Goal: Information Seeking & Learning: Learn about a topic

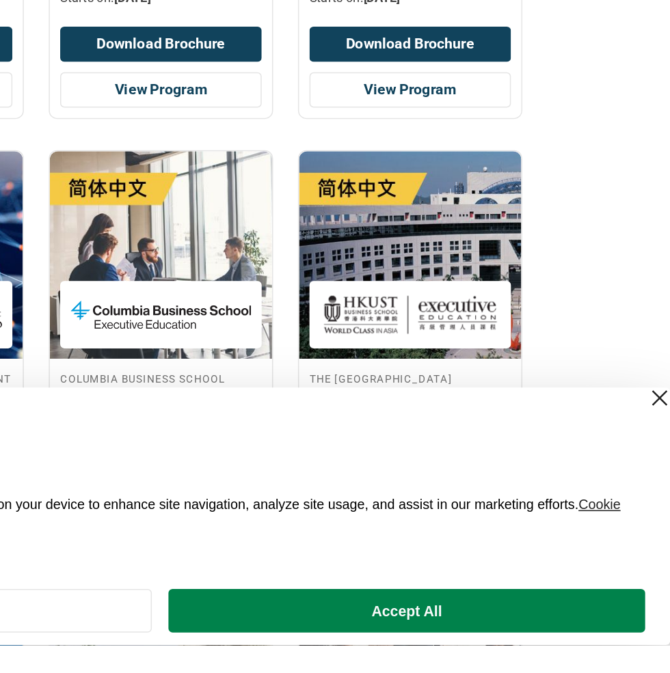
scroll to position [304, 0]
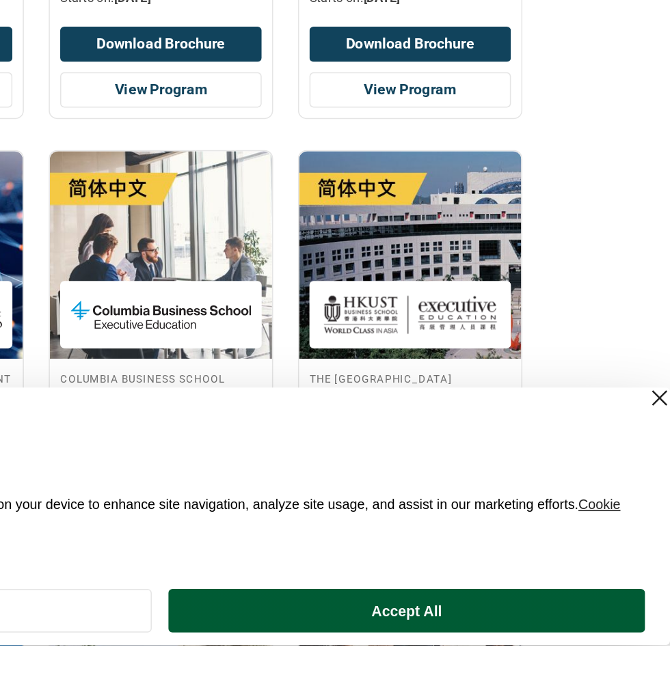
click at [576, 647] on button "Accept All" at bounding box center [497, 650] width 314 height 29
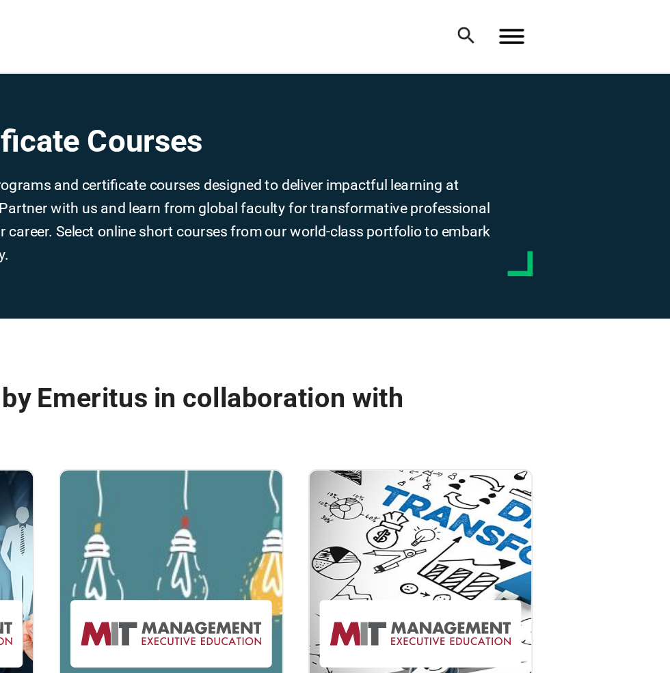
scroll to position [0, 0]
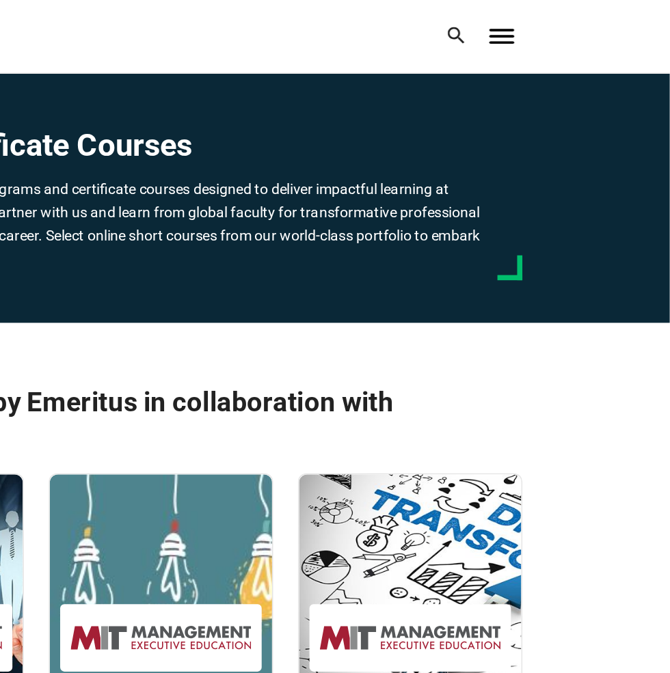
click at [567, 21] on span "Toggle Menu" at bounding box center [559, 19] width 16 height 1
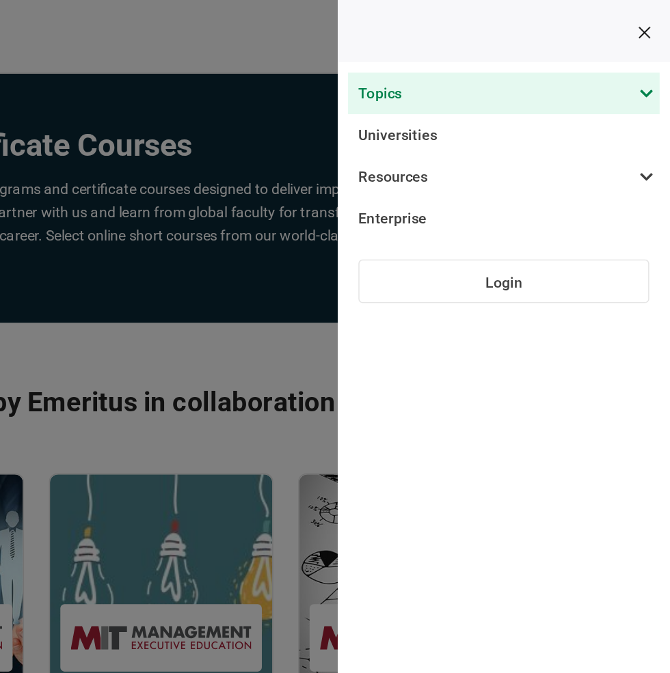
click at [656, 63] on span at bounding box center [553, 61] width 205 height 27
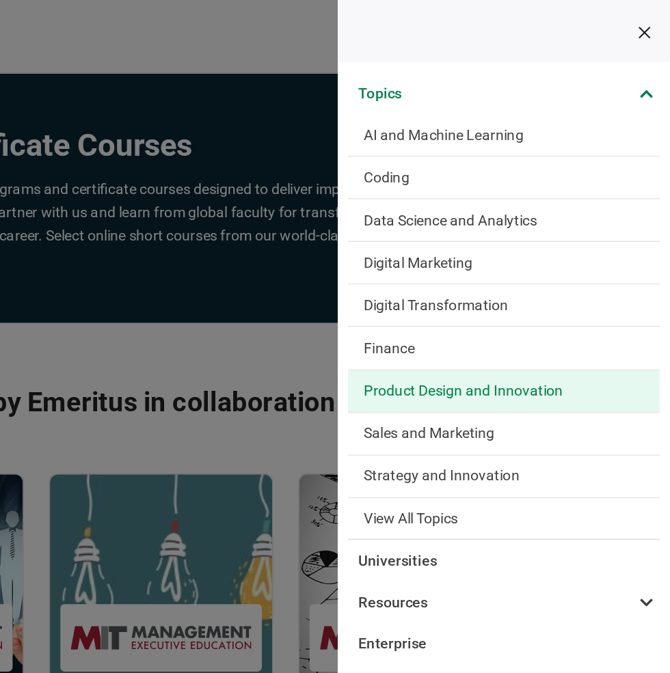
click at [600, 251] on span "Product Design and Innovation" at bounding box center [533, 258] width 131 height 14
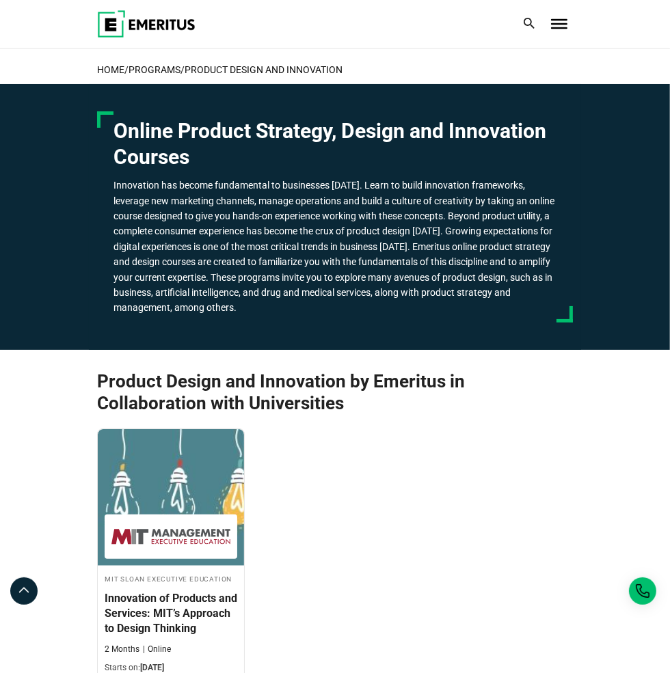
click at [529, 24] on icon at bounding box center [529, 23] width 11 height 11
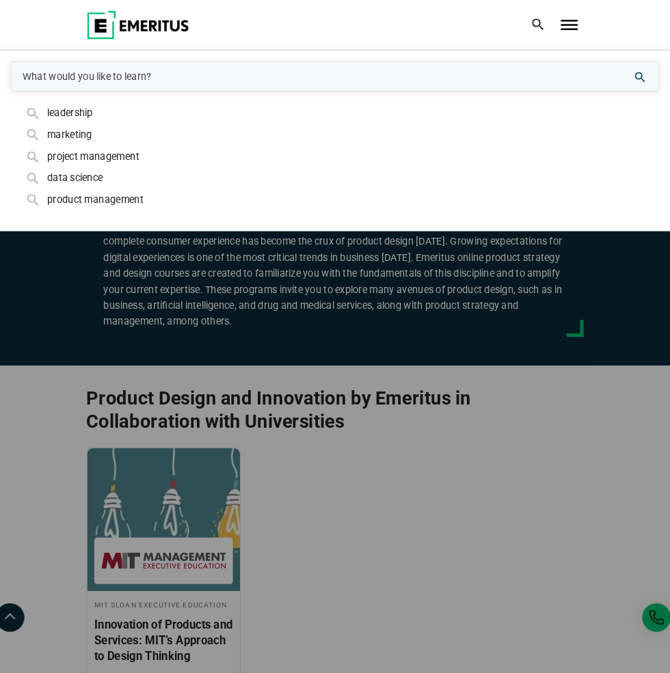
click at [466, 63] on input "woocommerce-product-search-field-0" at bounding box center [335, 73] width 621 height 29
type input "innovation"
click at [0, 94] on button "search" at bounding box center [0, 94] width 0 height 0
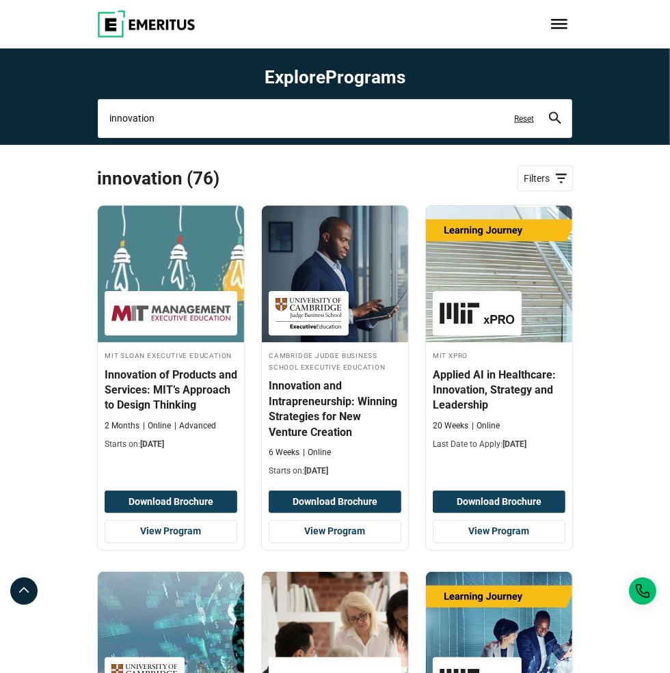
click at [395, 116] on input "innovation" at bounding box center [335, 118] width 474 height 38
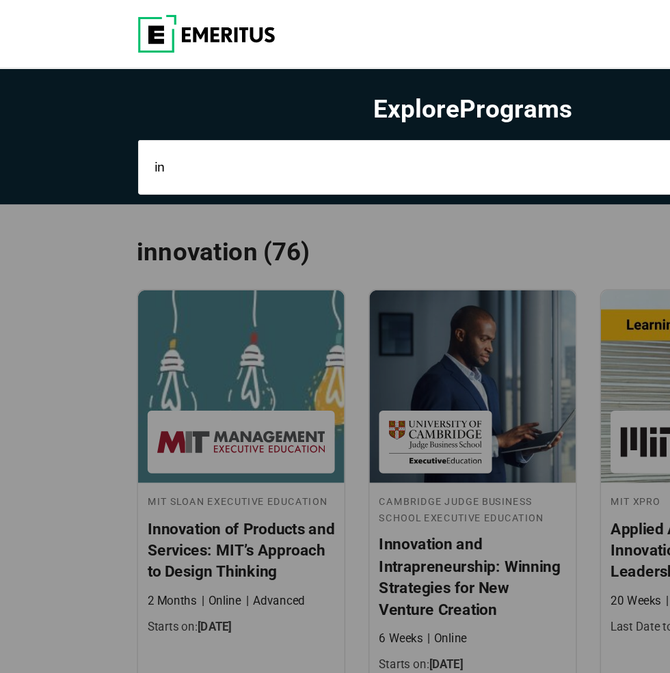
type input "i"
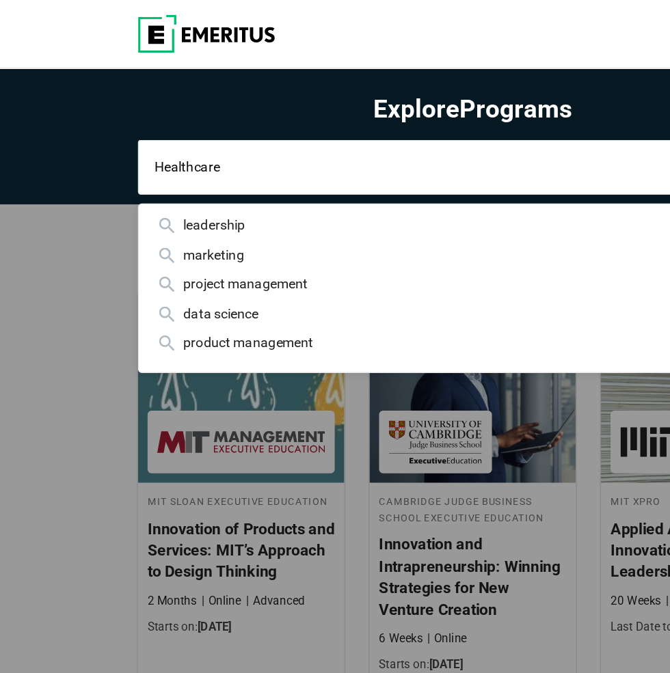
type input "Healthcare"
click at [549, 111] on button "search" at bounding box center [555, 118] width 12 height 14
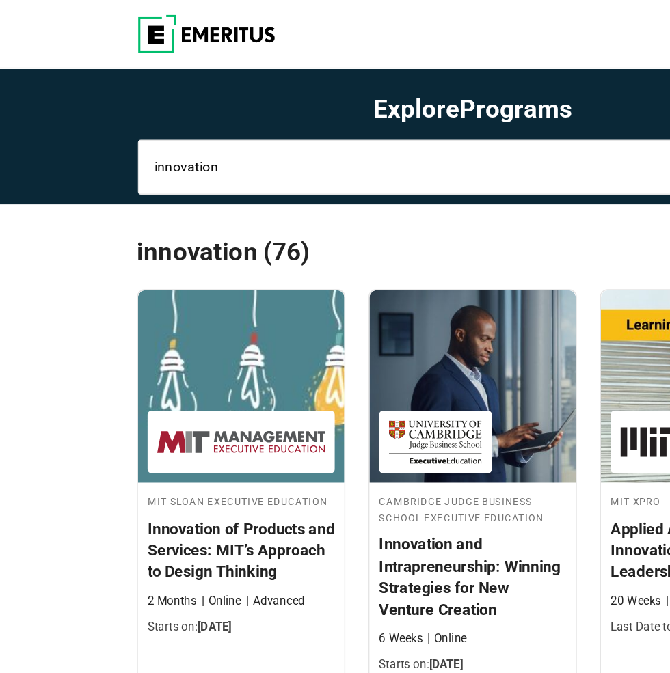
click at [334, 111] on input "innovation" at bounding box center [335, 118] width 474 height 38
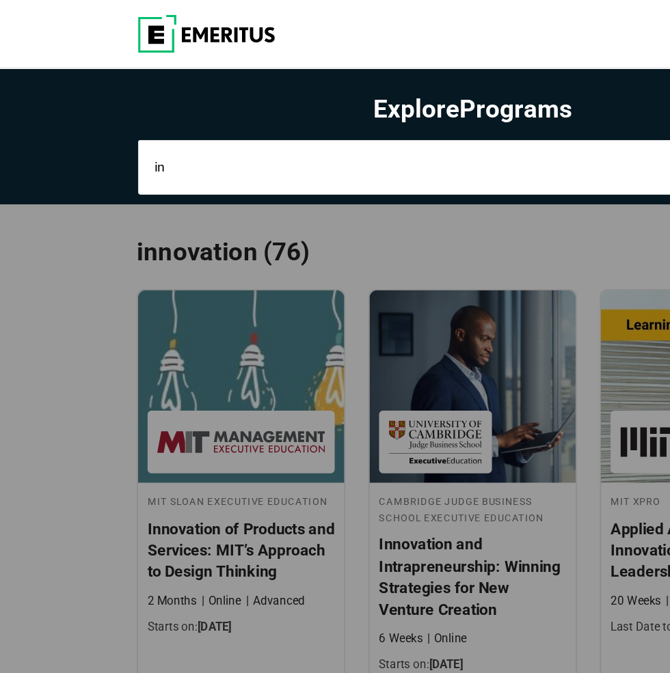
type input "i"
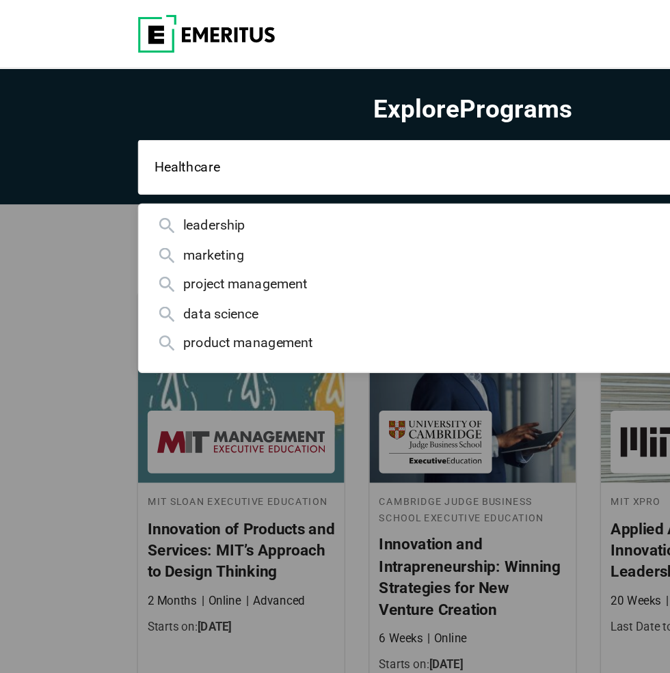
type input "Healthcare"
click at [549, 111] on button "search" at bounding box center [555, 118] width 12 height 14
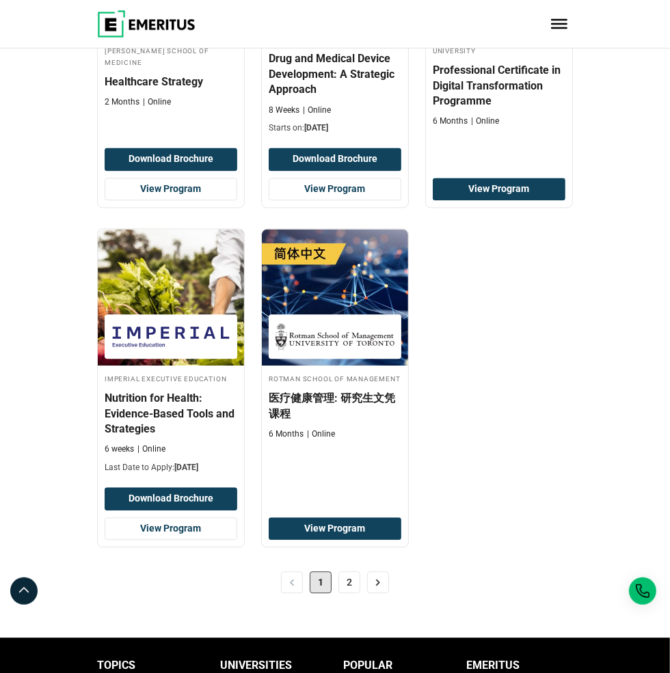
scroll to position [2047, 0]
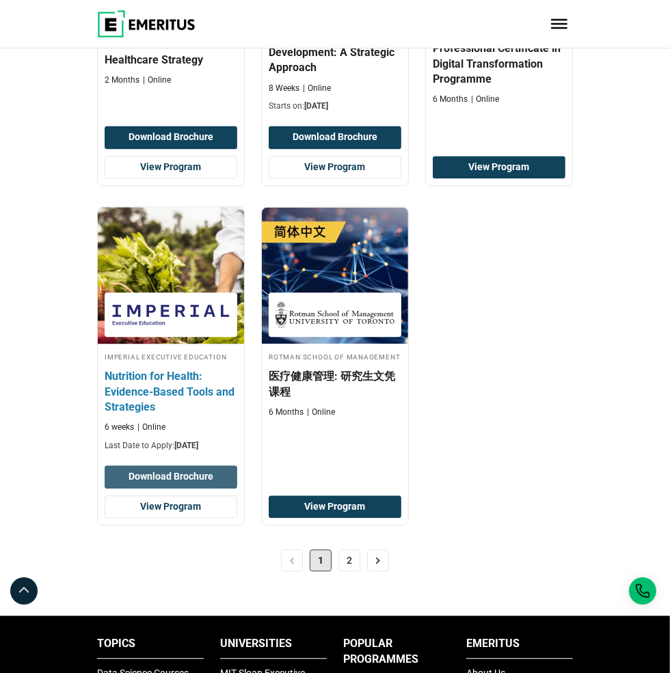
click at [109, 490] on button "Download Brochure" at bounding box center [171, 477] width 133 height 23
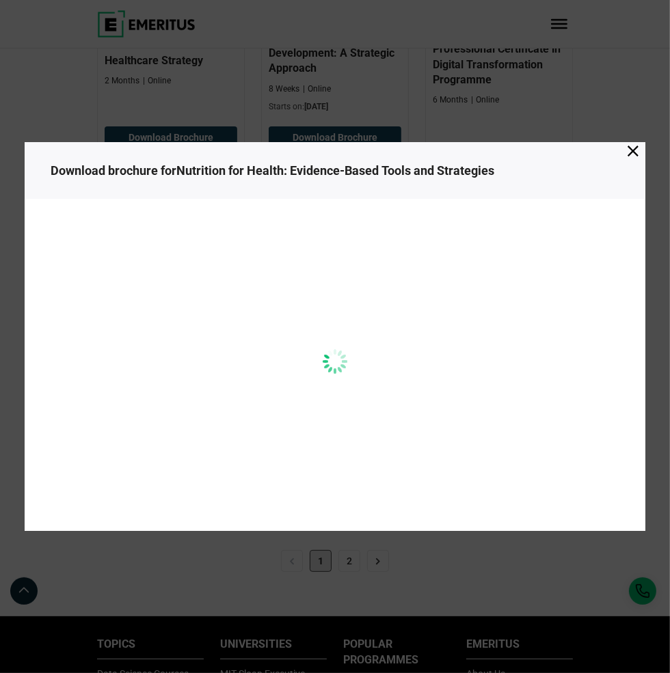
click at [635, 157] on icon at bounding box center [633, 151] width 11 height 11
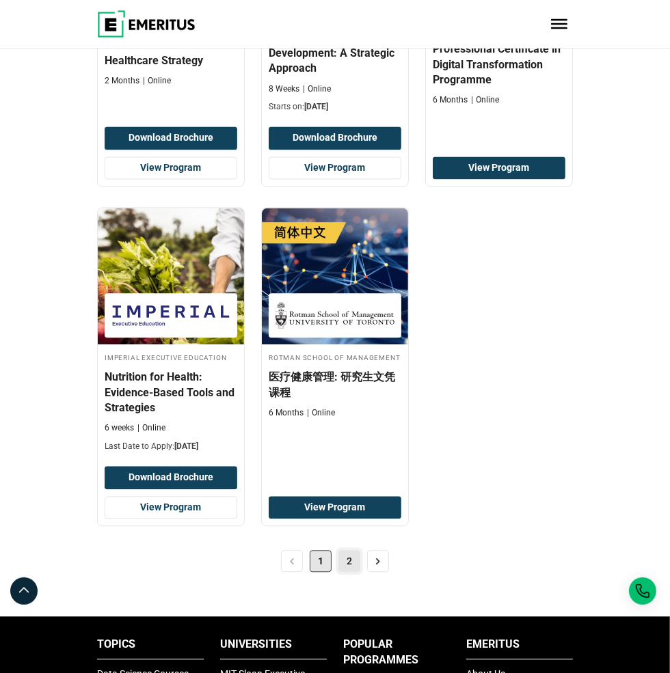
click at [347, 572] on link "2" at bounding box center [349, 561] width 22 height 22
